Goal: Ask a question: Seek information or help from site administrators or community

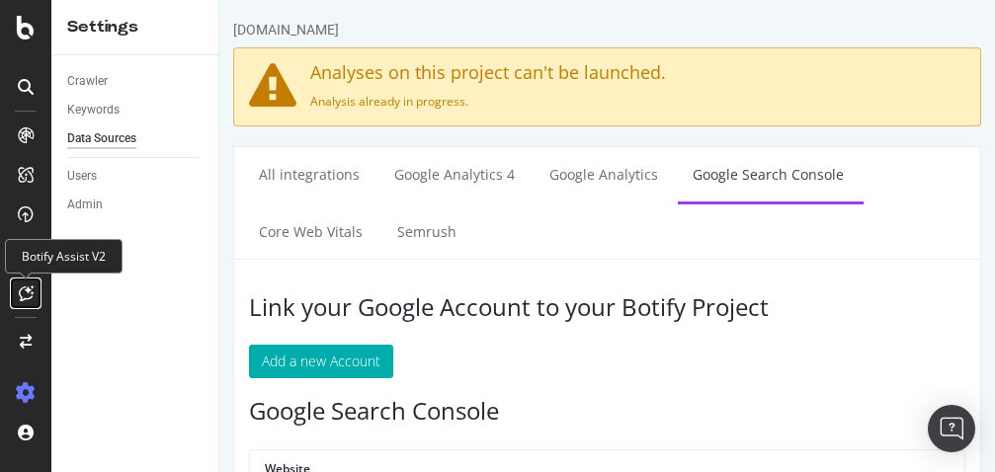
click at [21, 294] on icon at bounding box center [26, 293] width 15 height 16
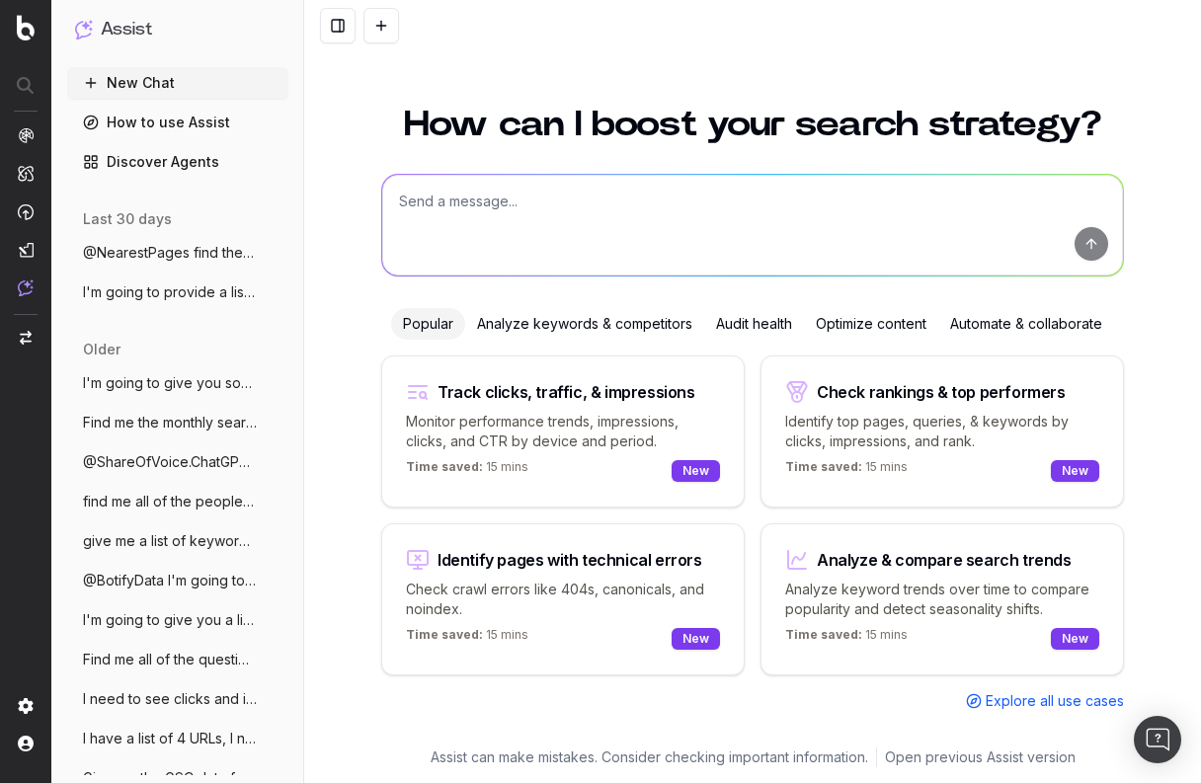
click at [340, 471] on div "How can I boost your search strategy? Popular Analyze keywords & competitors Au…" at bounding box center [752, 433] width 897 height 700
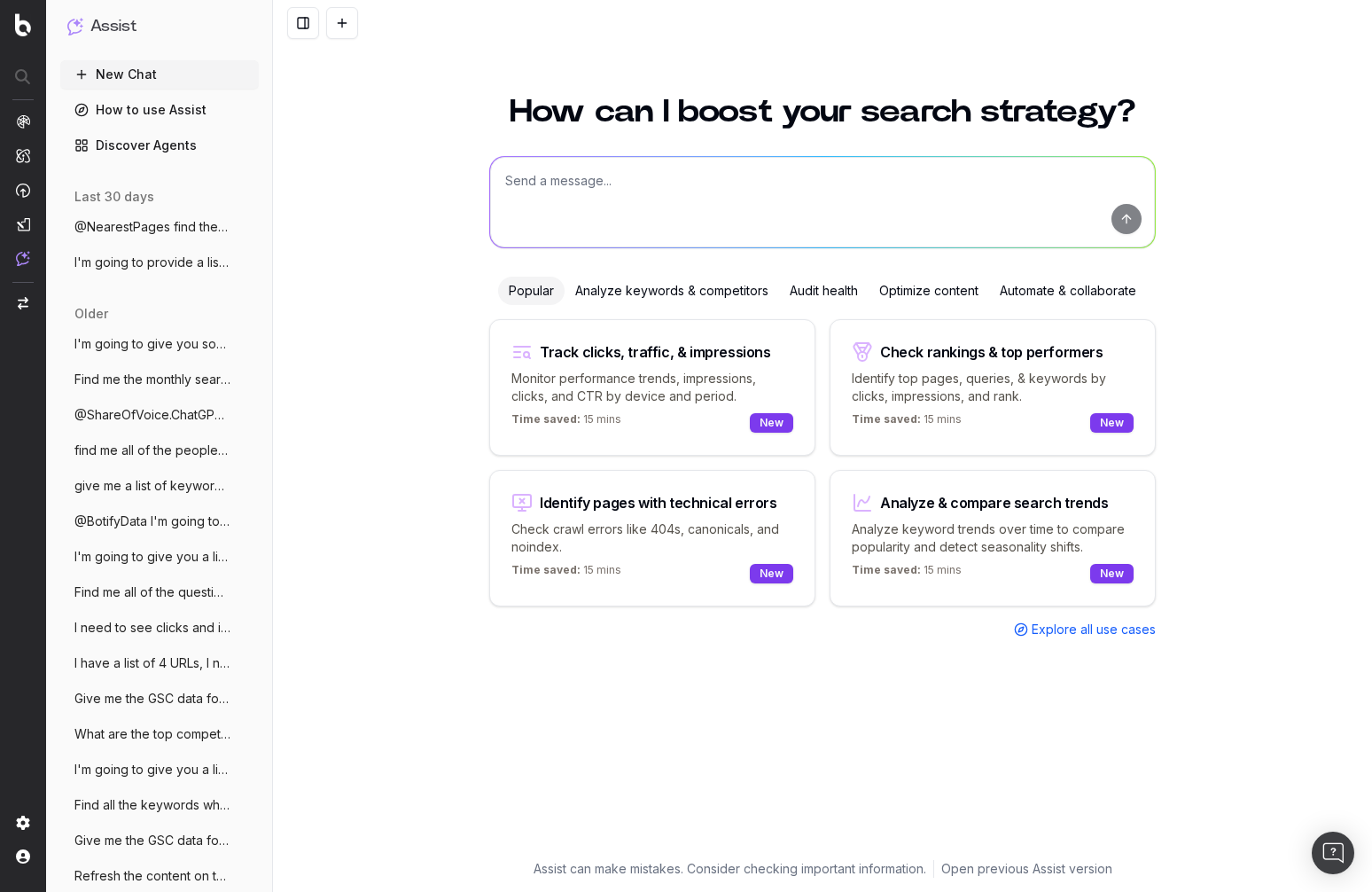
click at [892, 423] on div "How can I boost your search strategy? Popular Analyze keywords & competitors Au…" at bounding box center [822, 483] width 1099 height 818
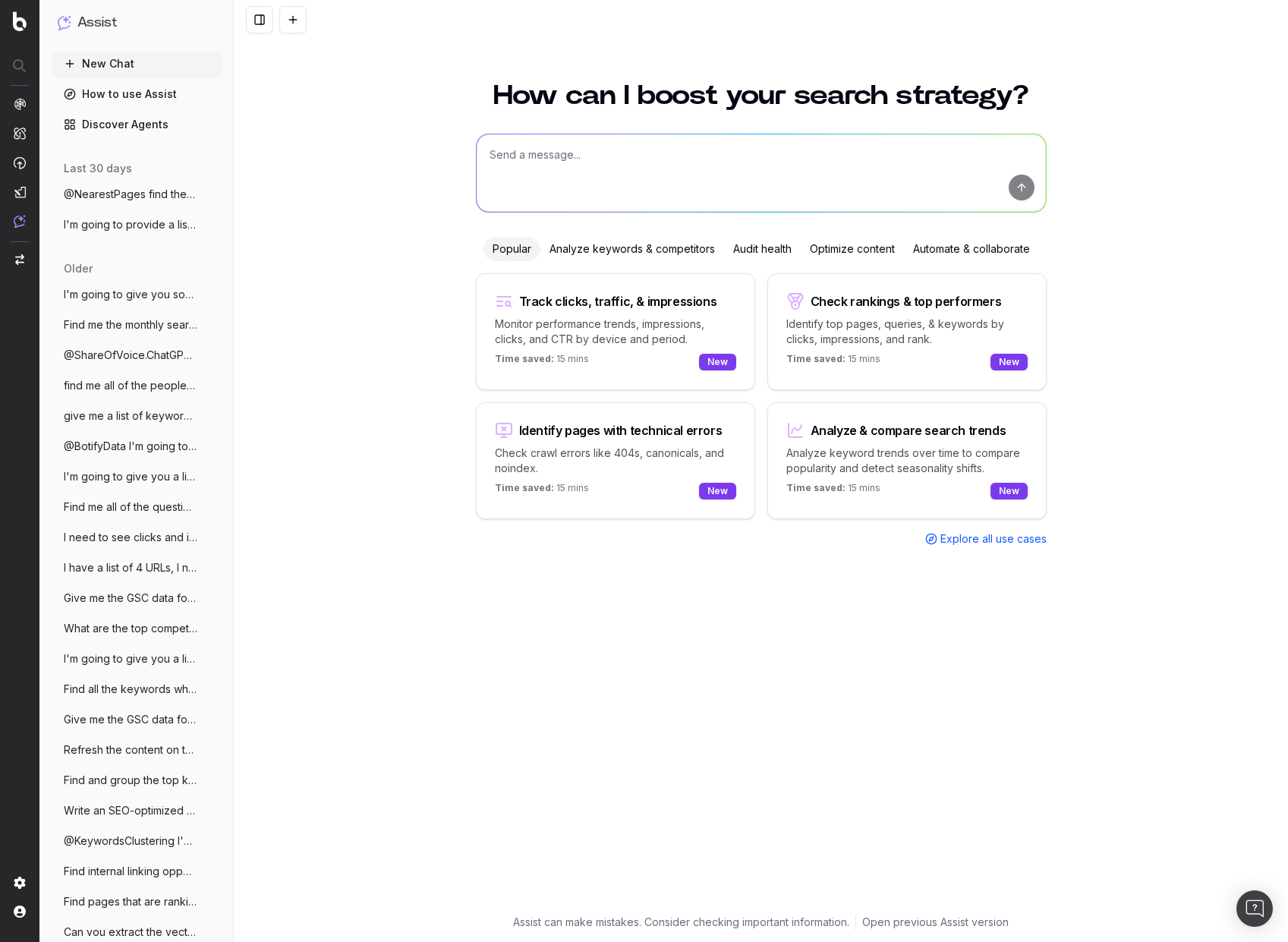
click at [576, 324] on p "Monitor performance trends, impressions, clicks, and CTR by device and period." at bounding box center [616, 332] width 241 height 31
type textarea "Change in clicks/CTR/impressions over last 28 days vs last (branded vs non-bran…"
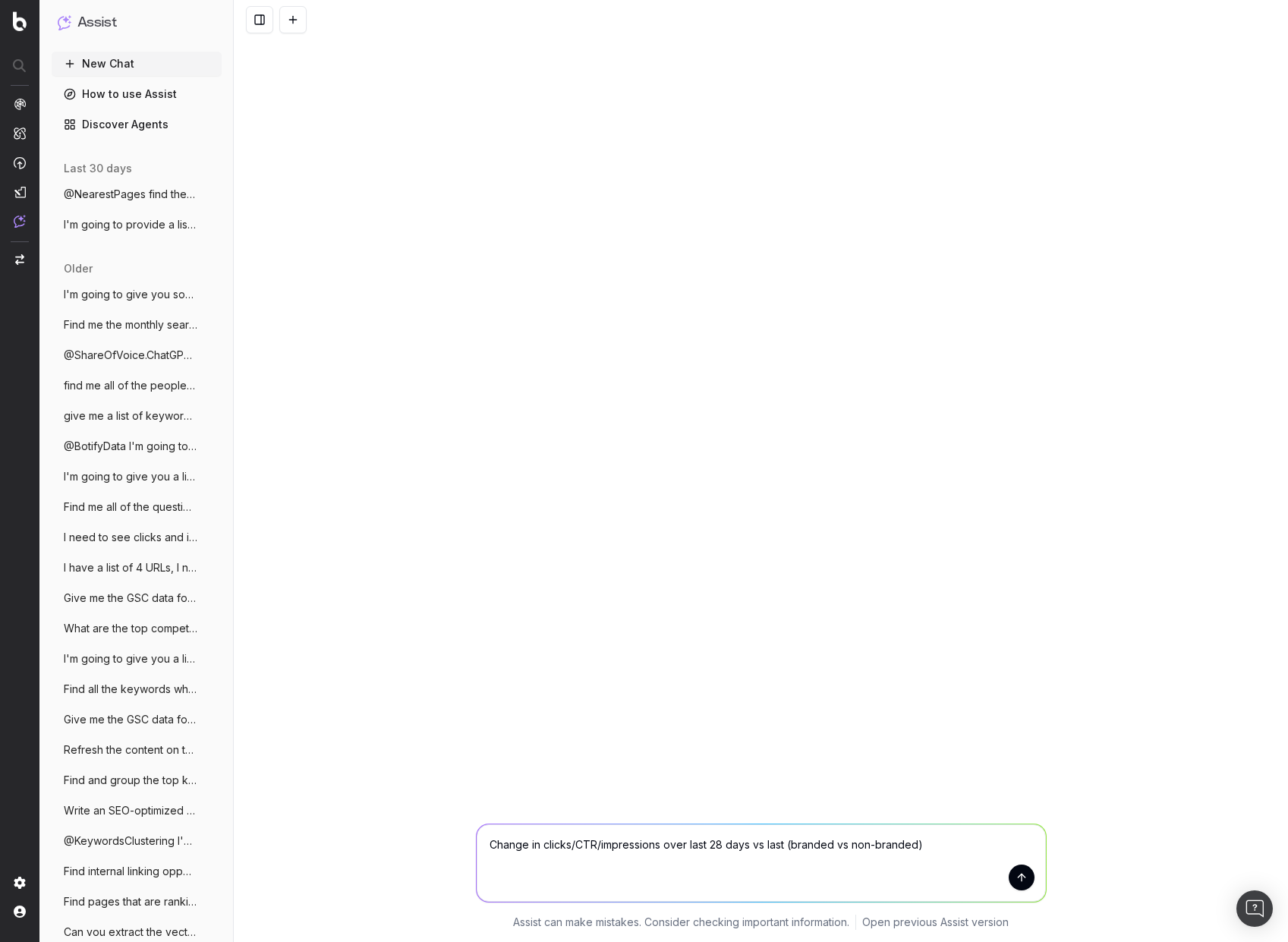
click at [764, 362] on button "submit" at bounding box center [1022, 877] width 26 height 26
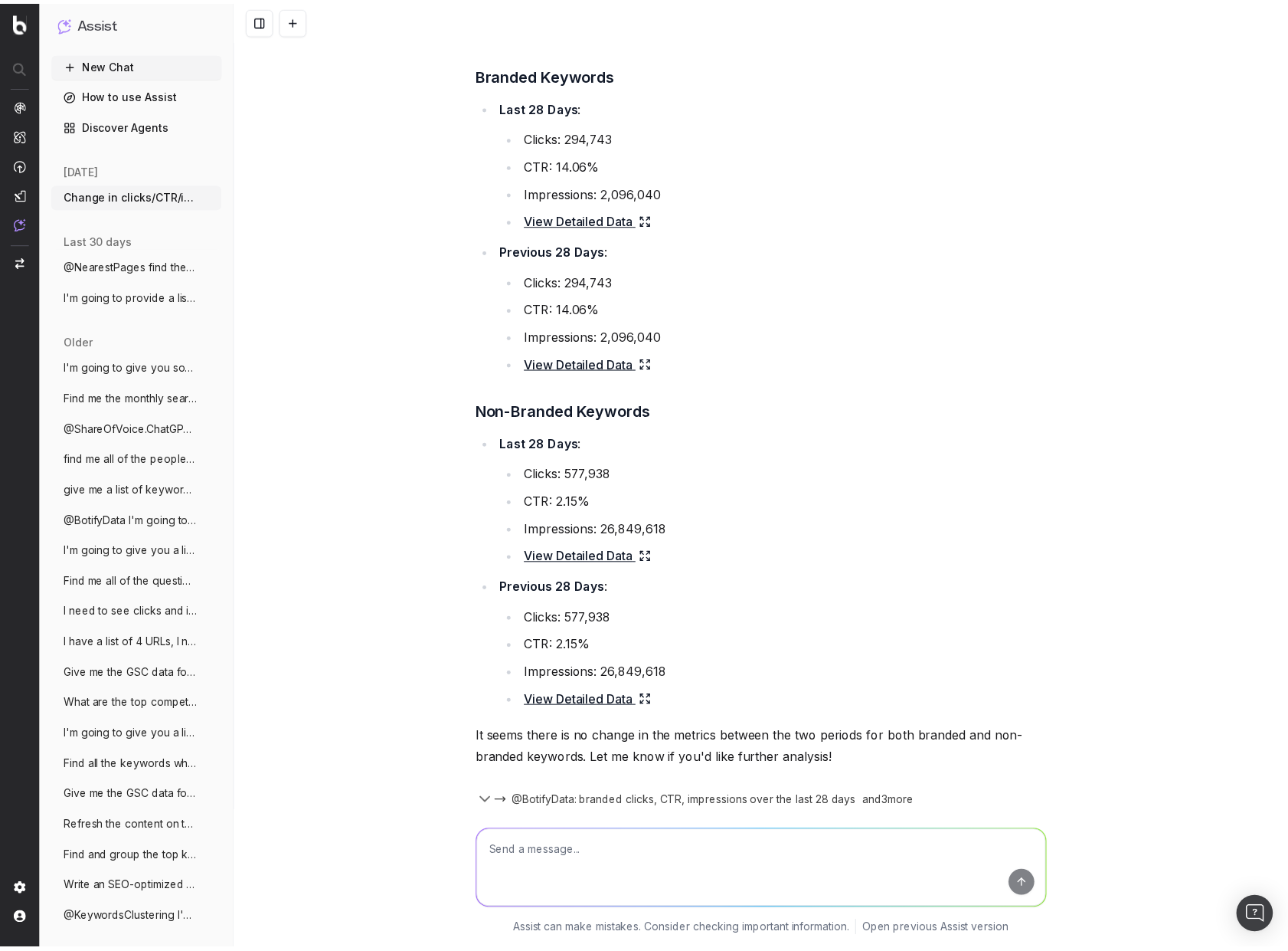
scroll to position [156, 0]
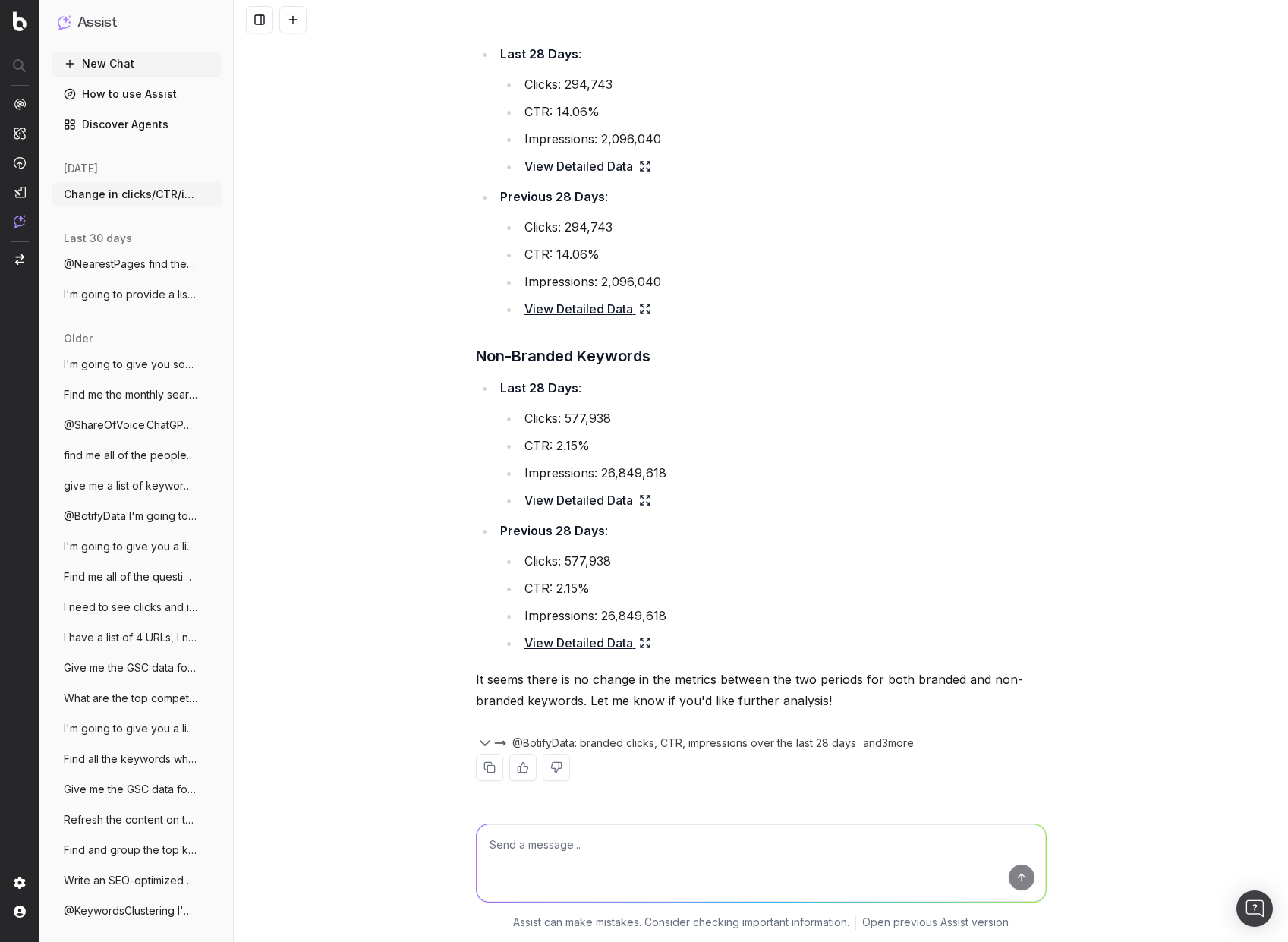
click at [549, 362] on textarea at bounding box center [761, 863] width 569 height 78
click at [138, 131] on link "Discover Agents" at bounding box center [136, 124] width 170 height 25
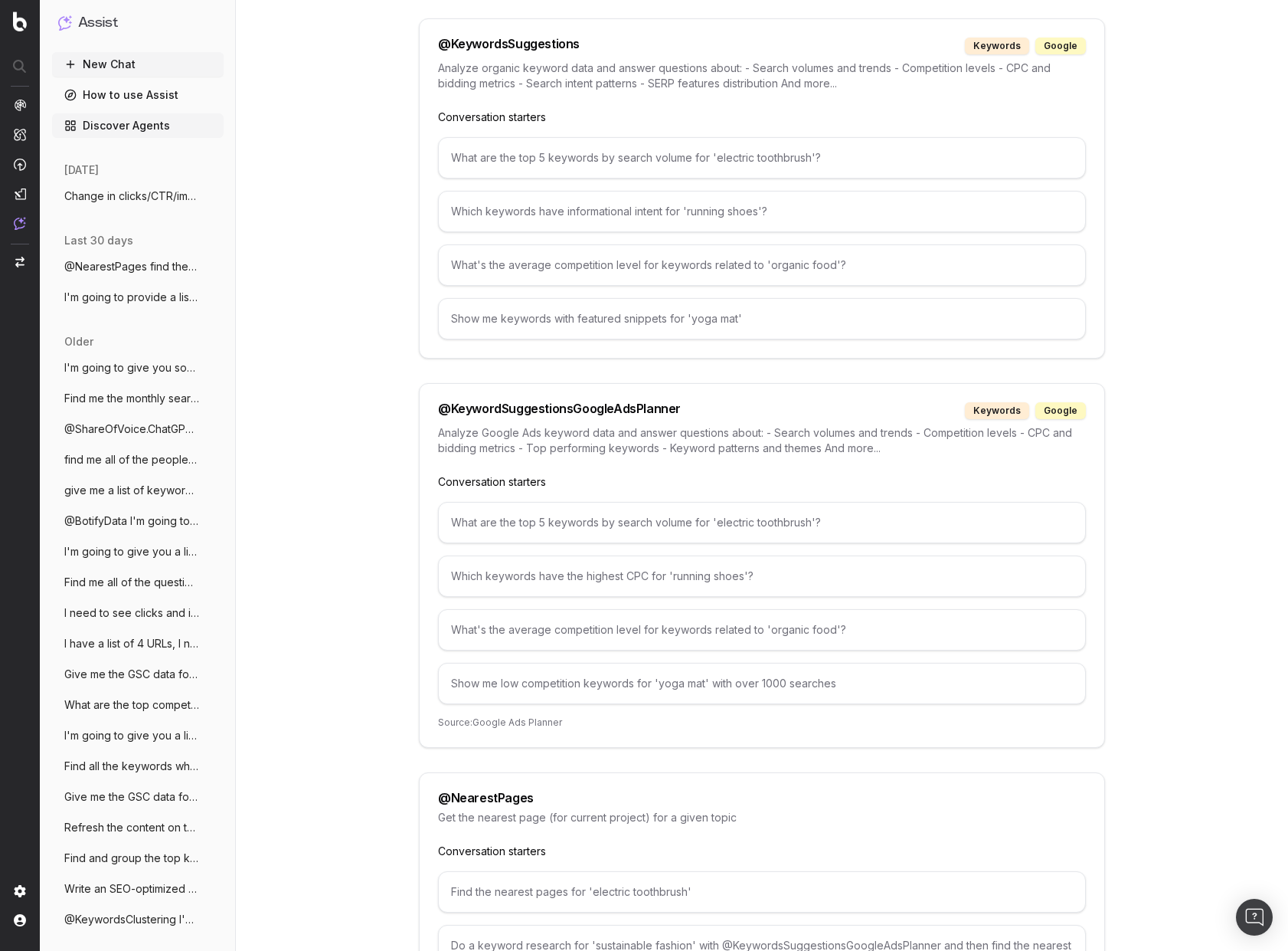
scroll to position [4827, 0]
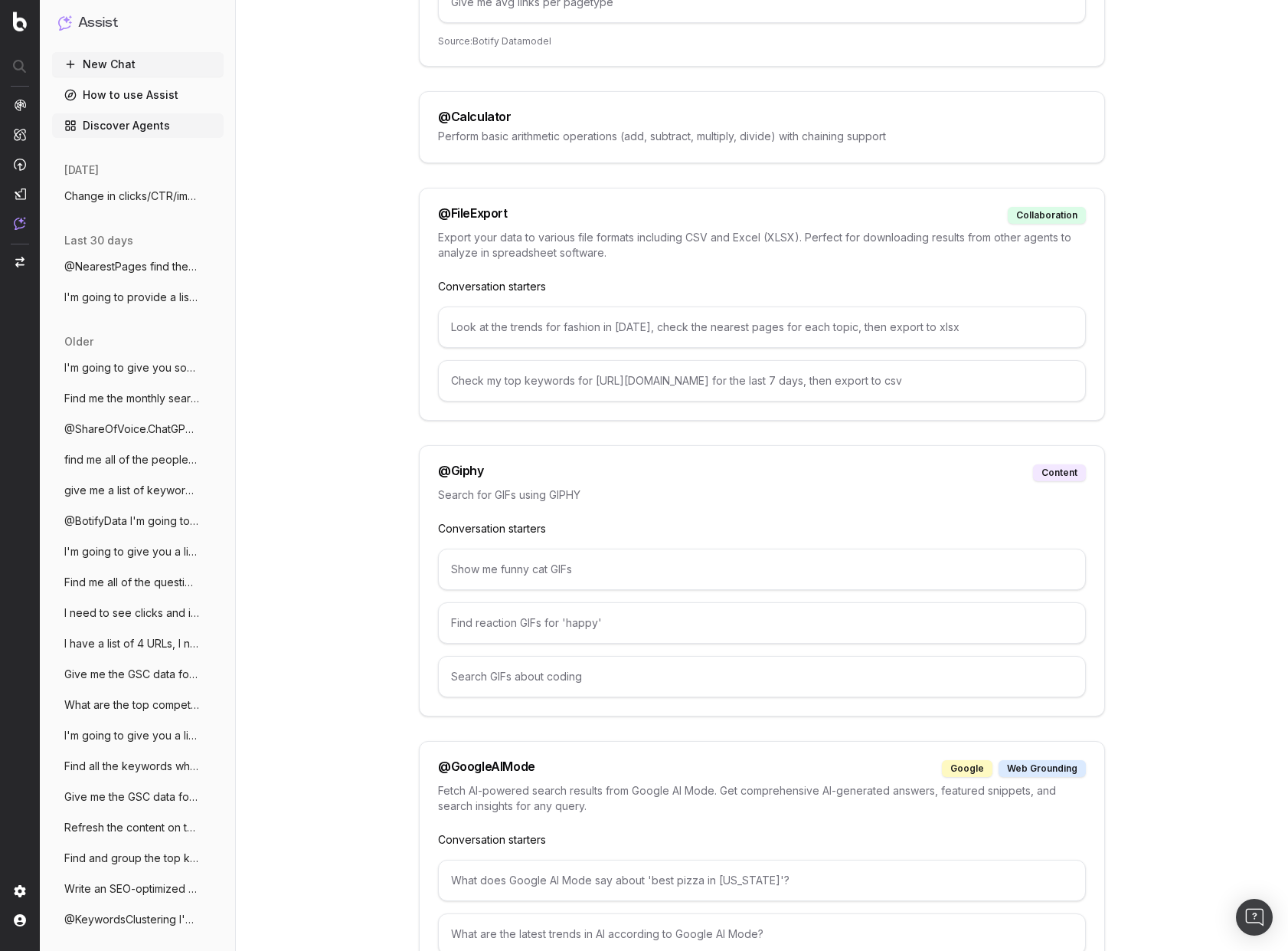
scroll to position [690, 0]
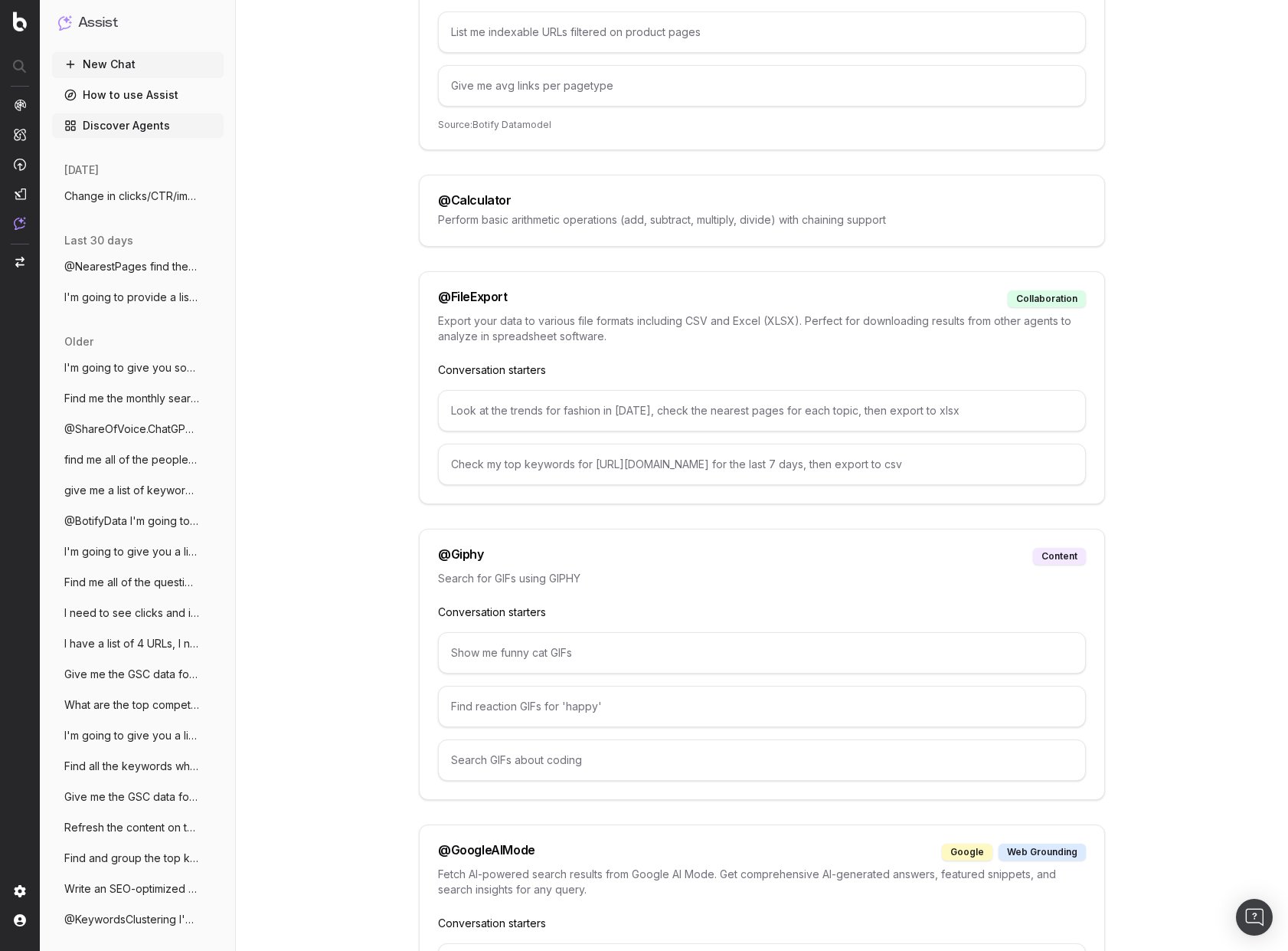
click at [100, 198] on span "Change in clicks/CTR/impressions over la" at bounding box center [132, 196] width 135 height 16
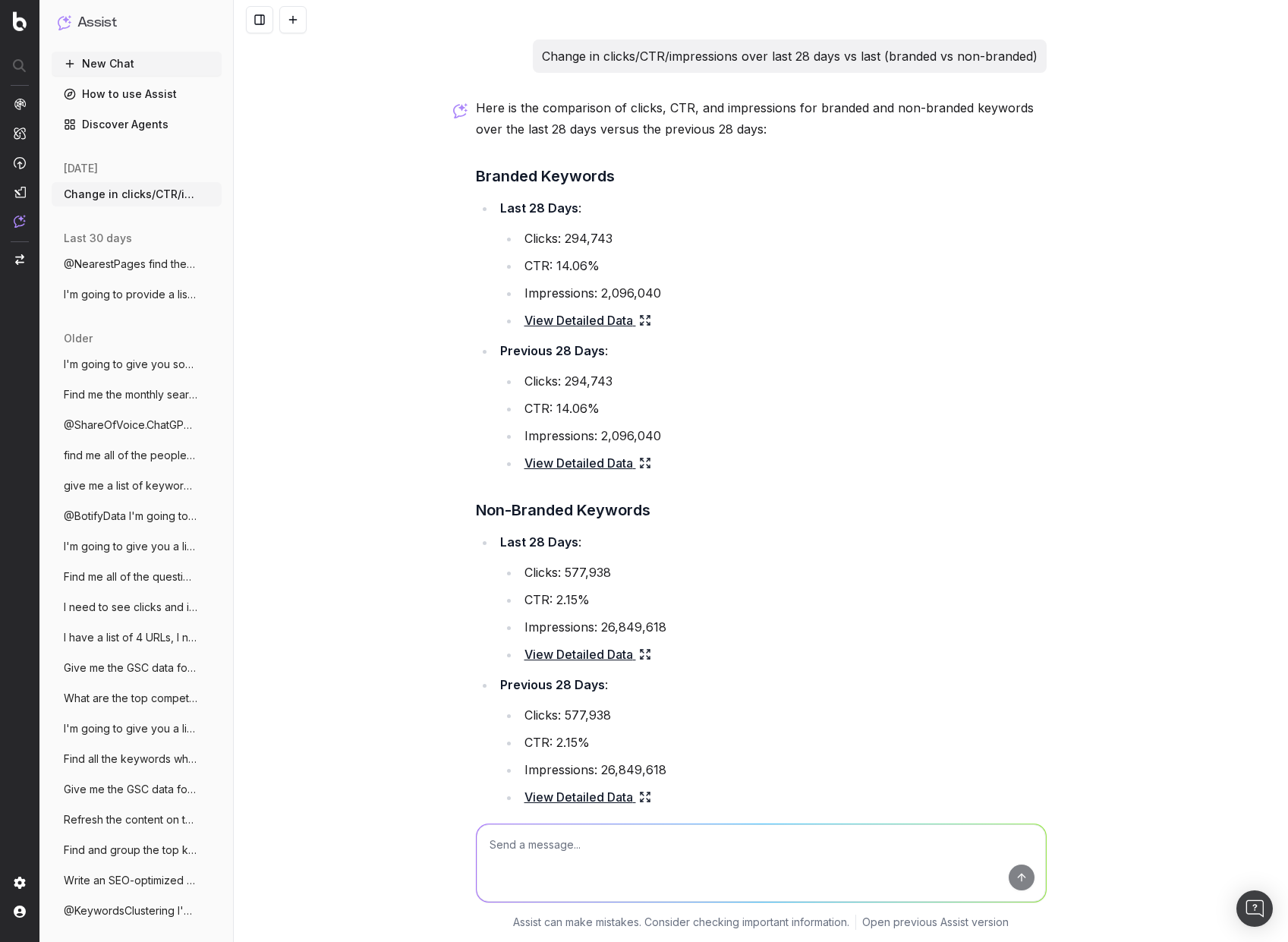
scroll to position [154, 0]
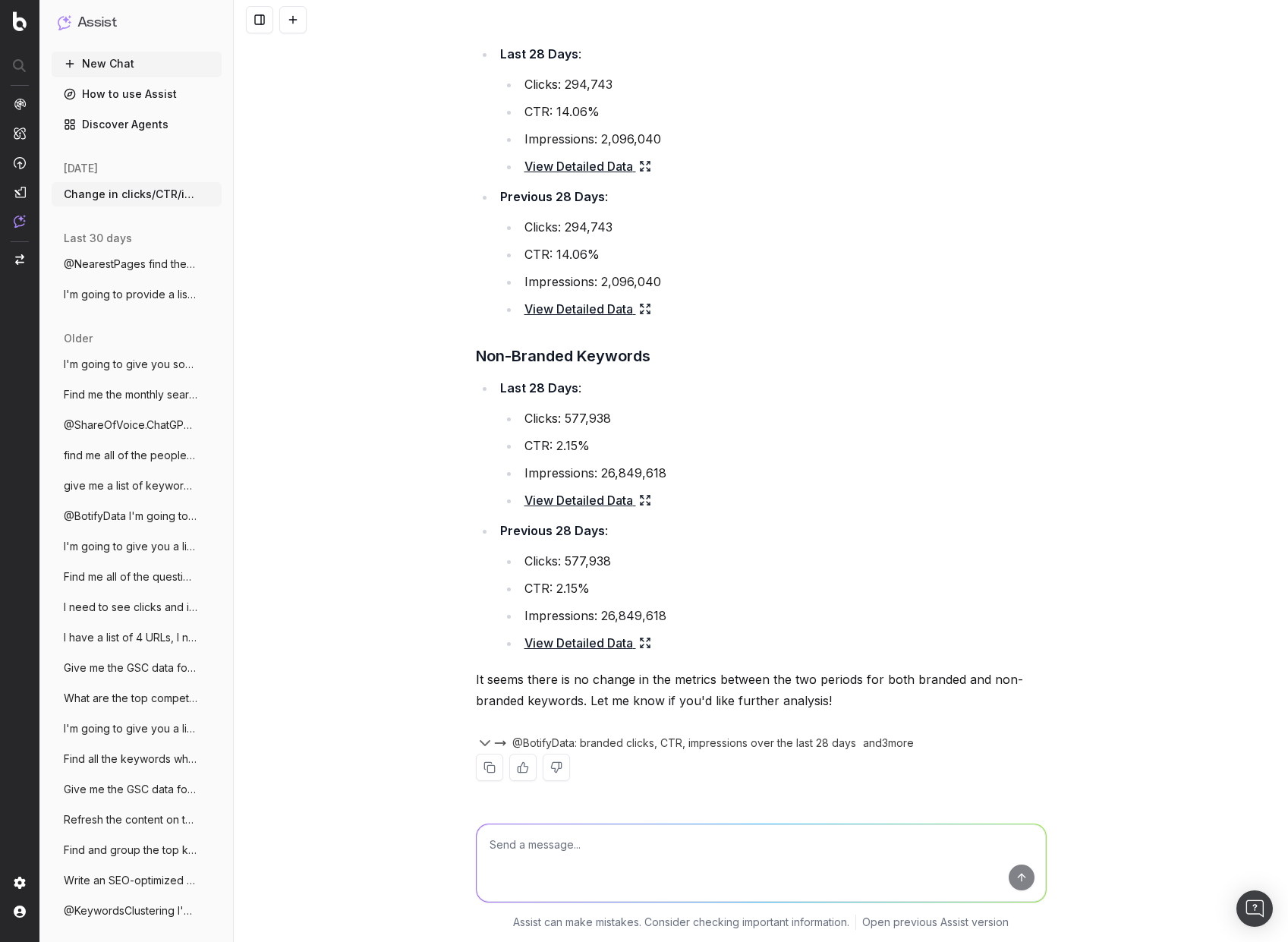
click at [496, 362] on button "@BotifyData: branded clicks, CTR, impressions over the last 28 days" at bounding box center [675, 743] width 362 height 15
click at [482, 362] on icon "button" at bounding box center [485, 743] width 9 height 5
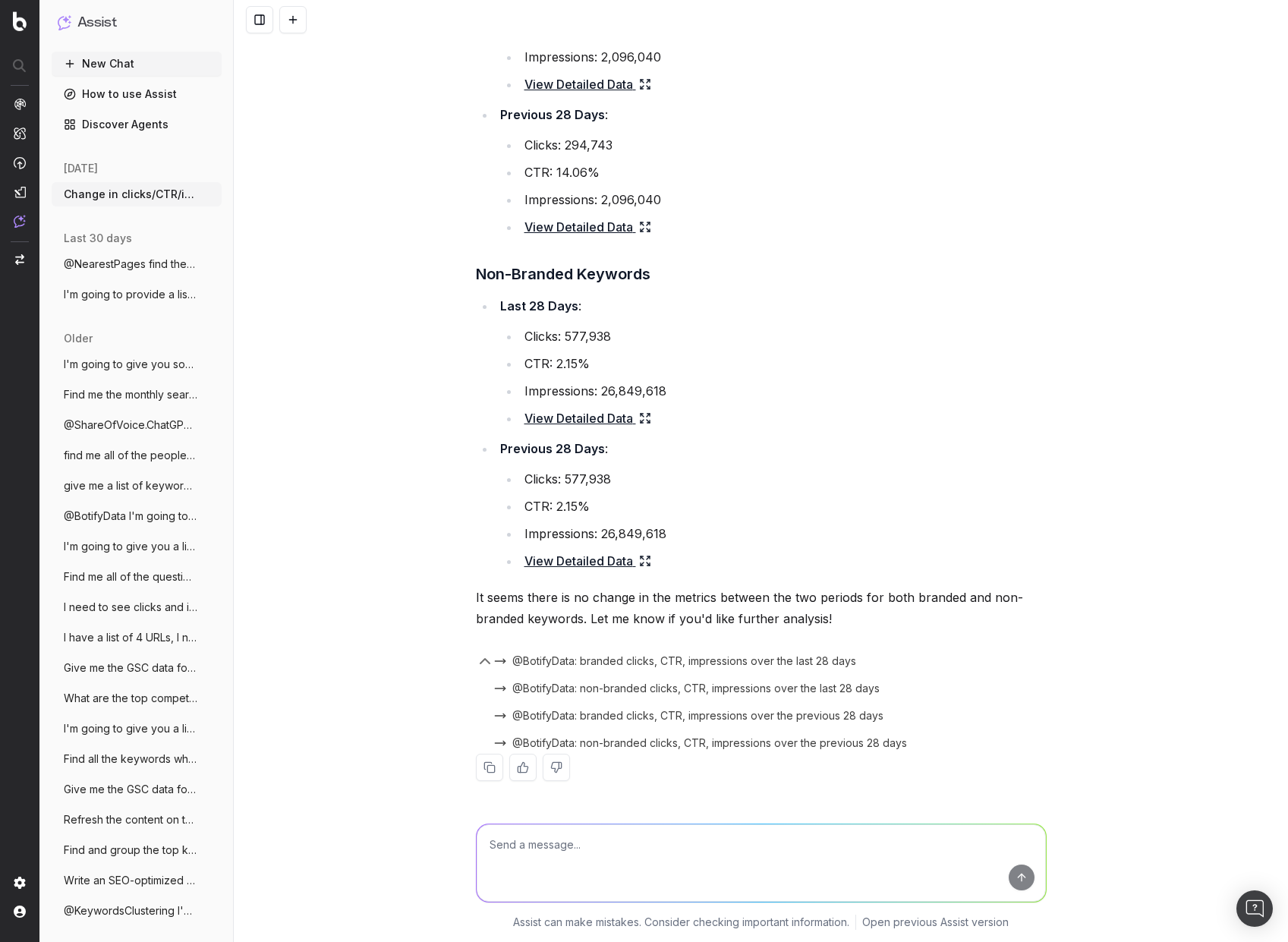
click at [501, 362] on button "@BotifyData: non-branded clicks, CTR, impressions over the last 28 days" at bounding box center [687, 688] width 386 height 15
click at [520, 362] on span "@BotifyData: non-branded clicks, CTR, impressions over the last 28 days" at bounding box center [696, 688] width 367 height 15
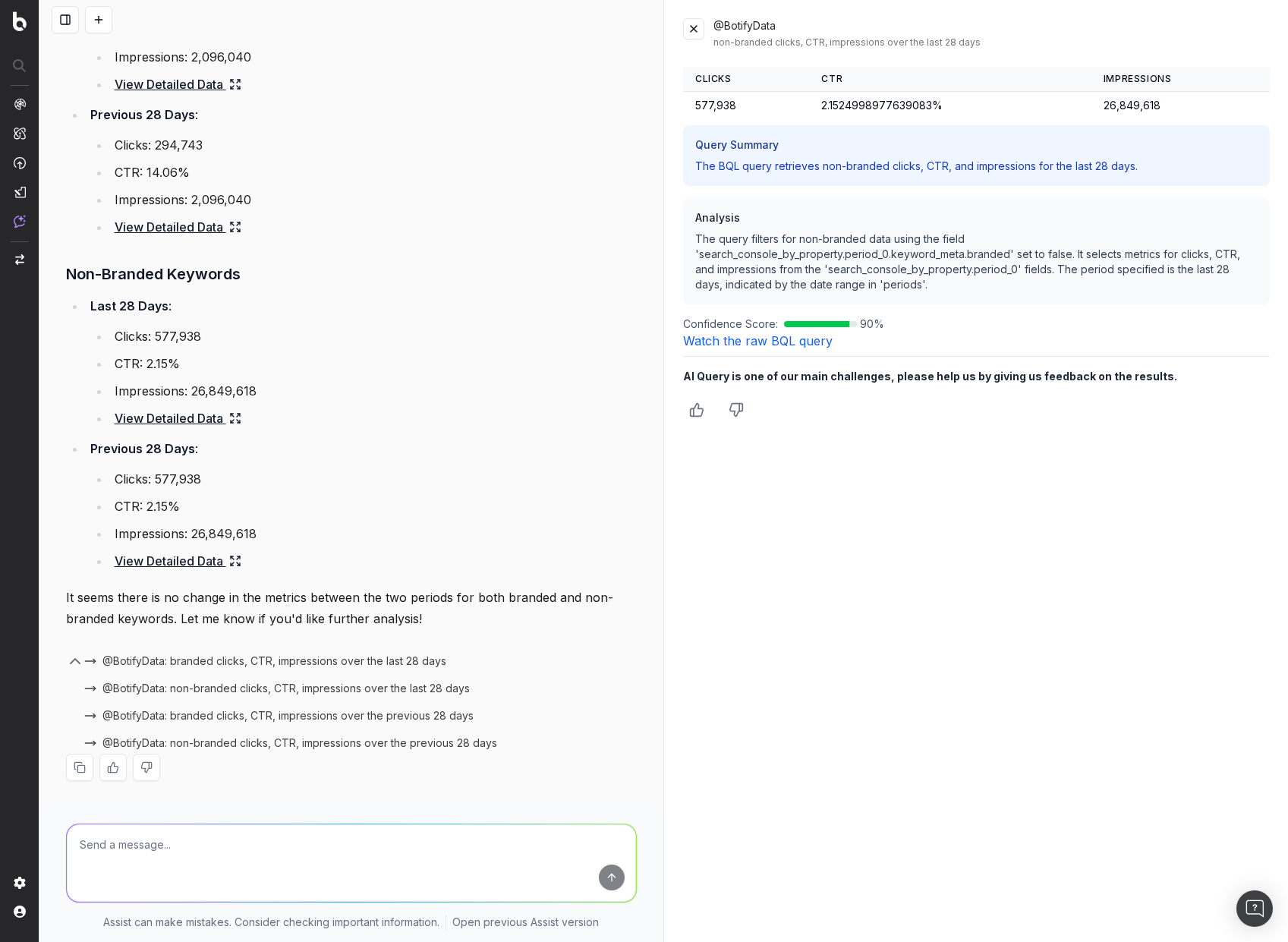
drag, startPoint x: 606, startPoint y: 362, endPoint x: 699, endPoint y: 290, distance: 117.6
click at [608, 359] on li "CTR: 2.15%" at bounding box center [373, 363] width 526 height 22
drag, startPoint x: 693, startPoint y: 25, endPoint x: 682, endPoint y: 33, distance: 13.6
click at [693, 25] on button at bounding box center [694, 29] width 22 height 22
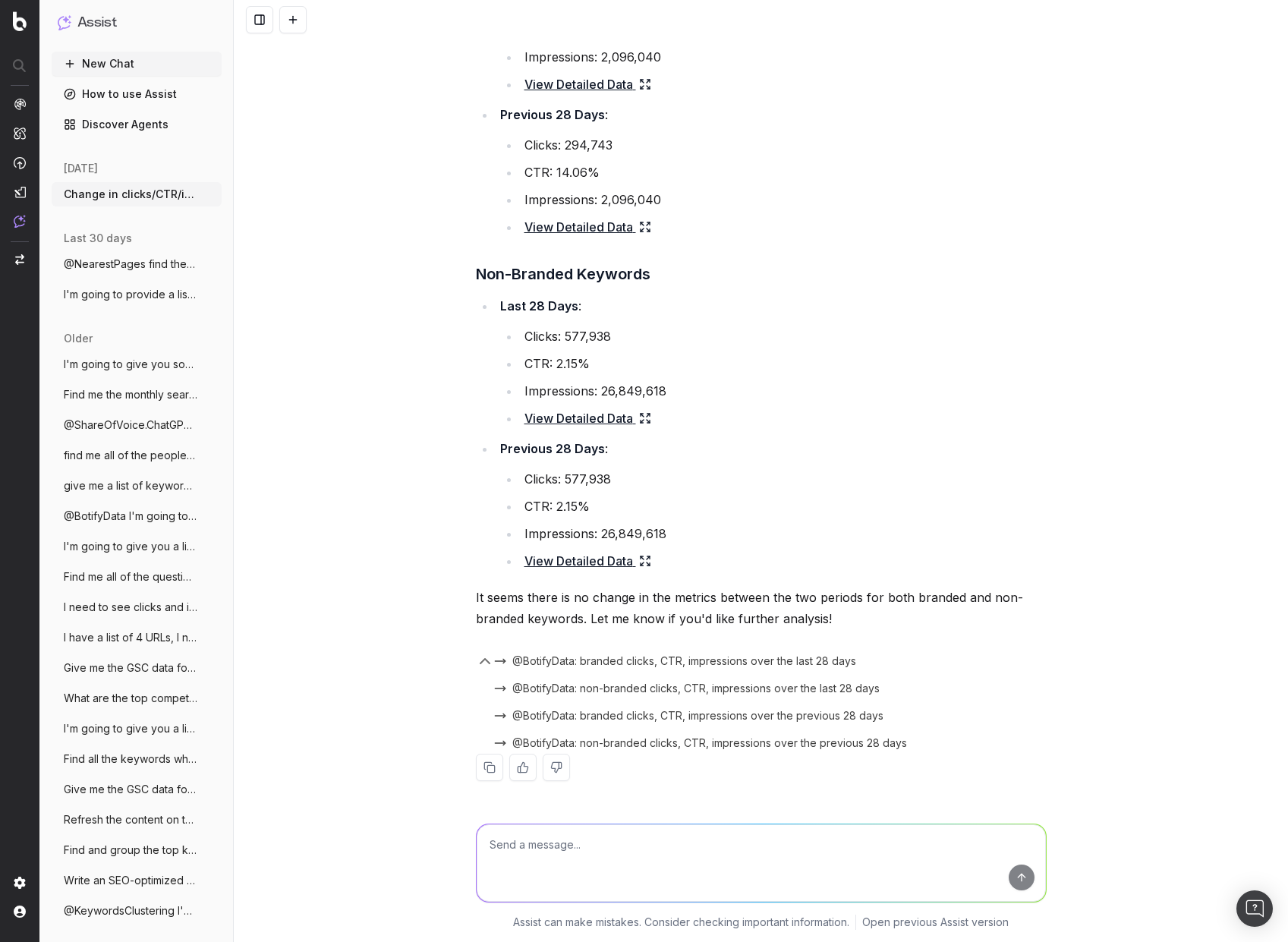
click at [114, 362] on span "I'm going to give you some blog copy. I" at bounding box center [131, 364] width 134 height 15
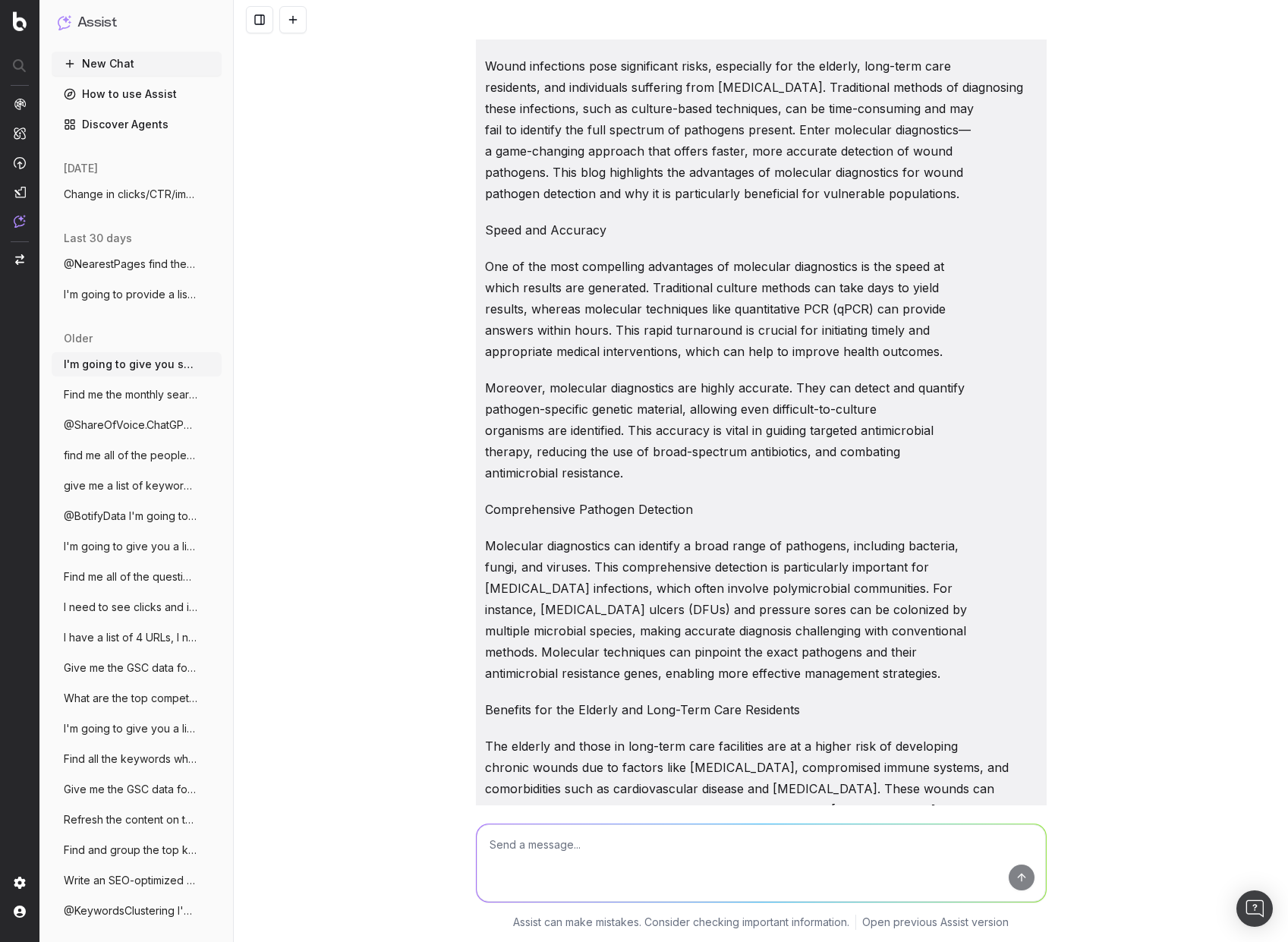
scroll to position [2932, 0]
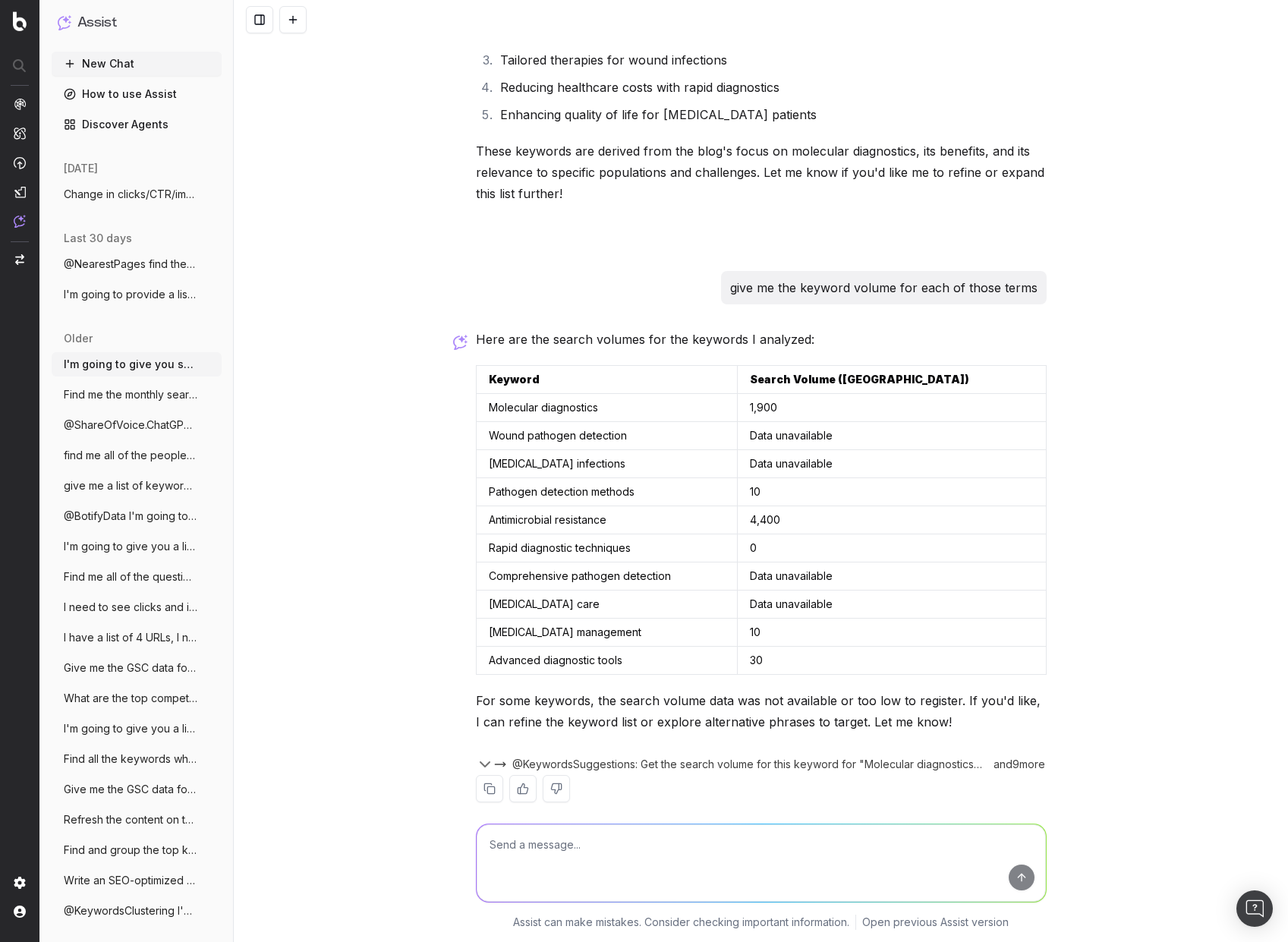
click at [476, 362] on icon "button" at bounding box center [485, 765] width 18 height 18
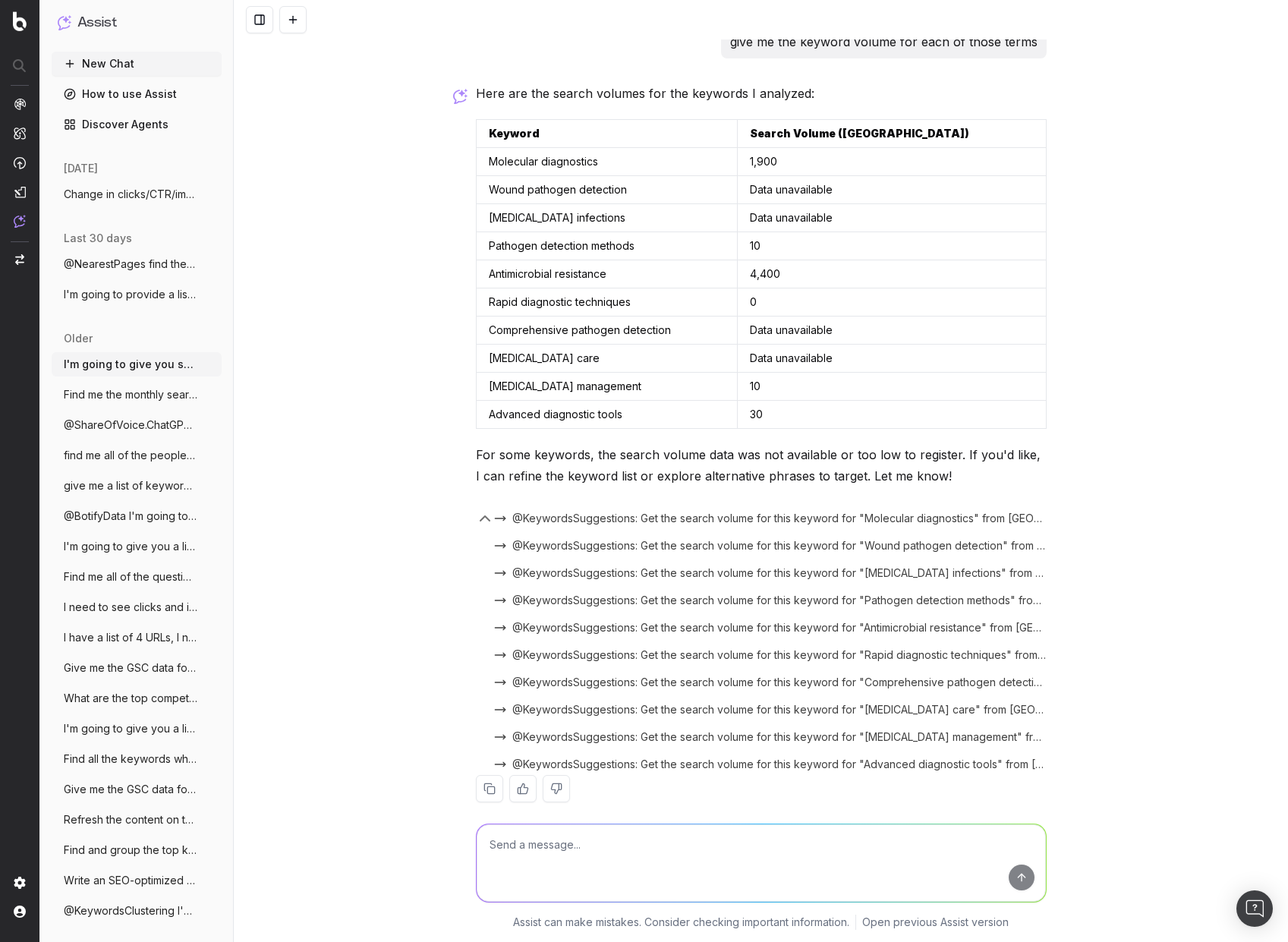
click at [536, 362] on div "@KeywordsSuggestions: Get the search volume for this keyword for "Pathogen dete…" at bounding box center [761, 598] width 571 height 28
click at [533, 362] on span "@KeywordsSuggestions: Get the search volume for this keyword for "Pathogen dete…" at bounding box center [779, 600] width 534 height 15
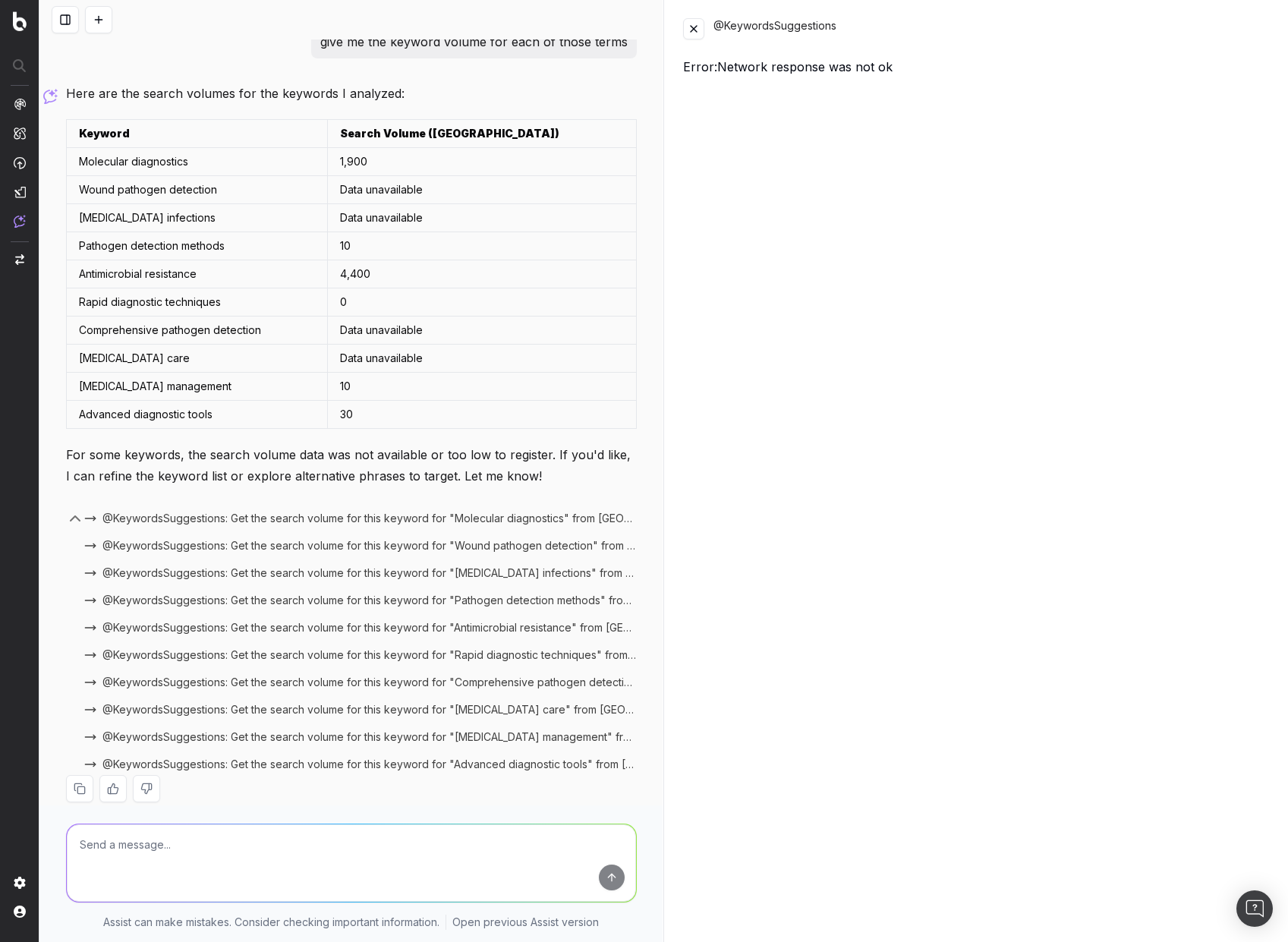
click at [692, 32] on button at bounding box center [694, 29] width 22 height 22
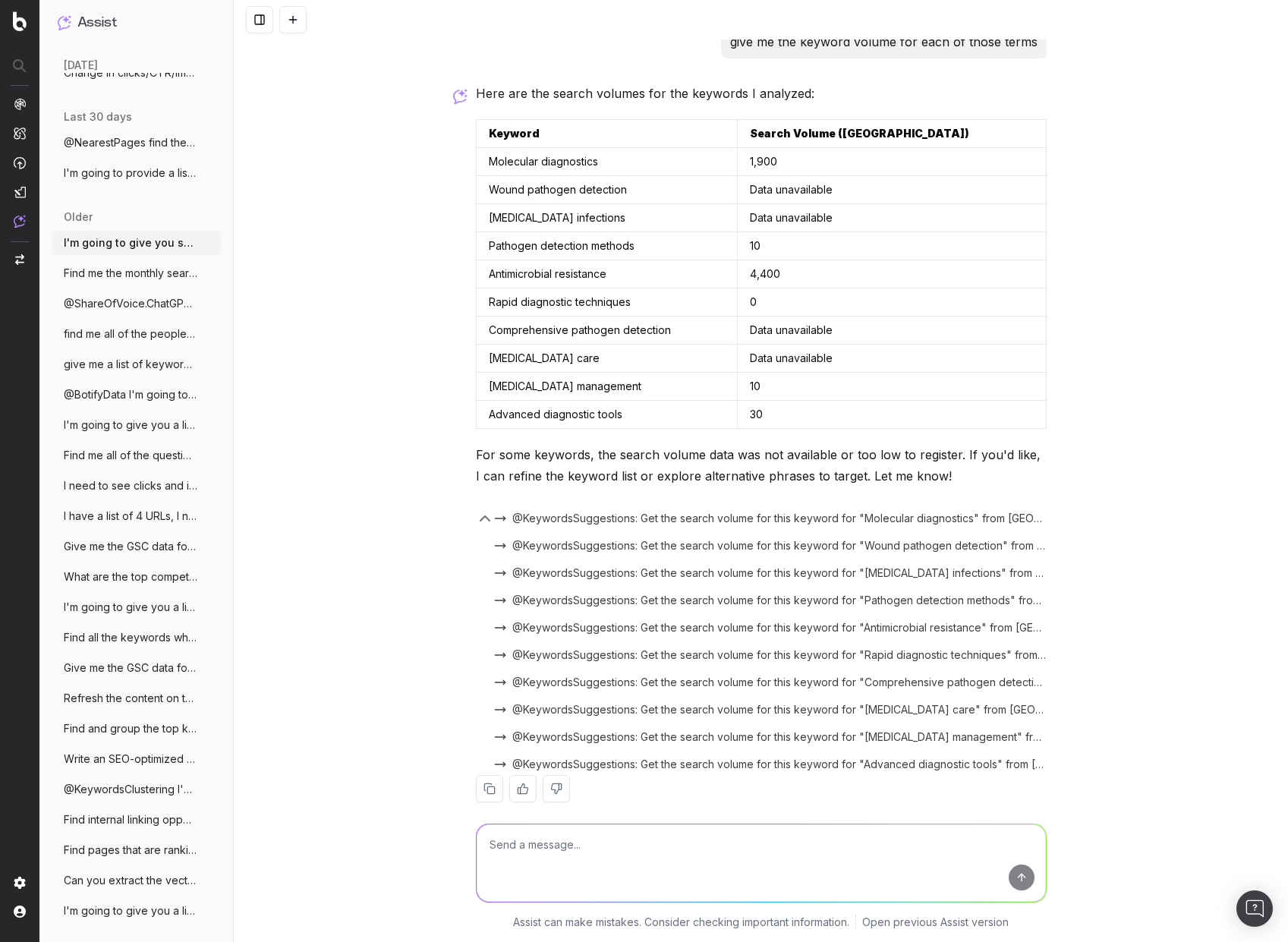
scroll to position [152, 0]
click at [144, 362] on span "Give me the GSC data for the following U" at bounding box center [131, 638] width 134 height 15
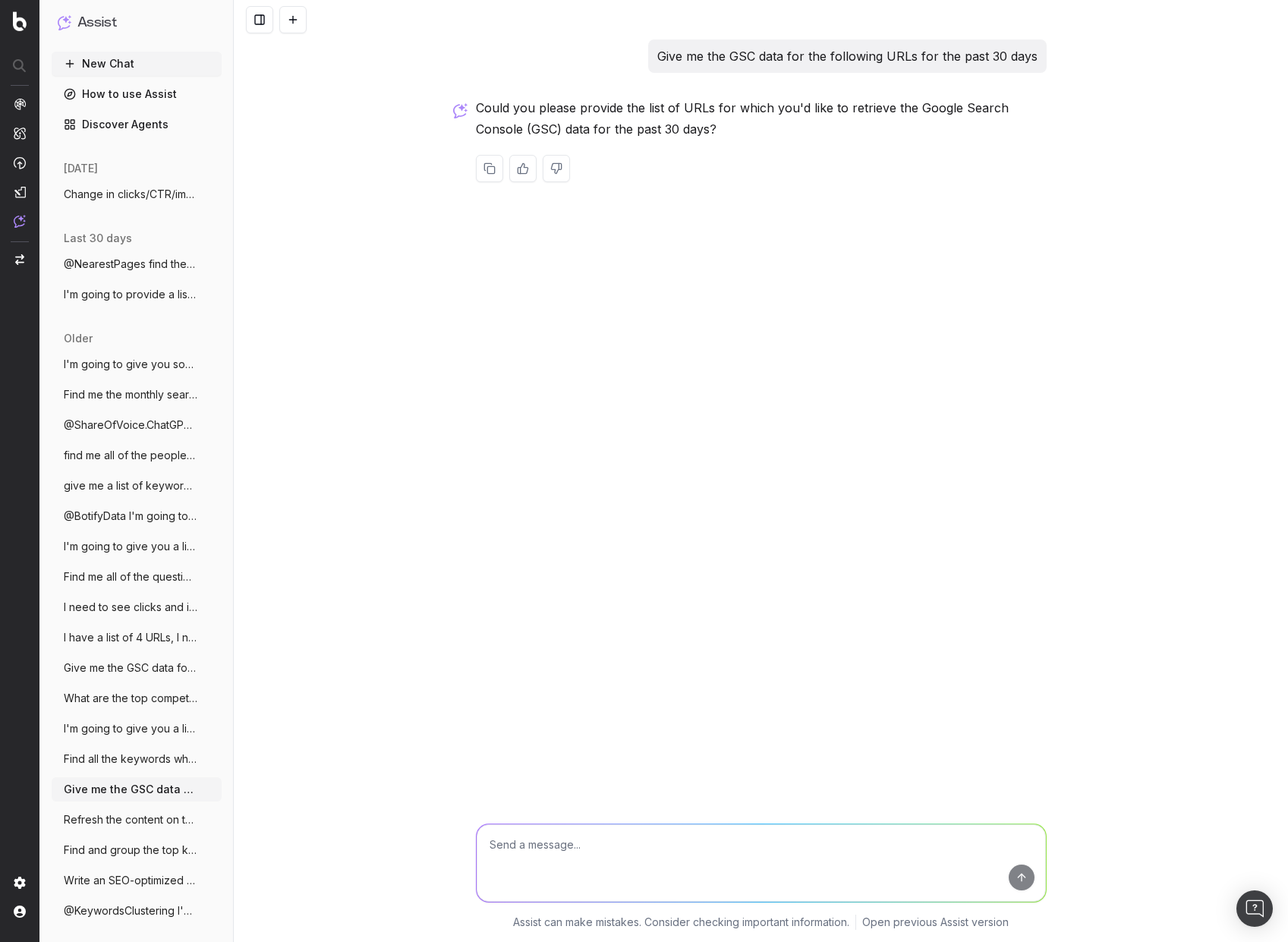
click at [99, 362] on span "Find me the monthly search volume for th" at bounding box center [131, 395] width 134 height 15
